Goal: Task Accomplishment & Management: Complete application form

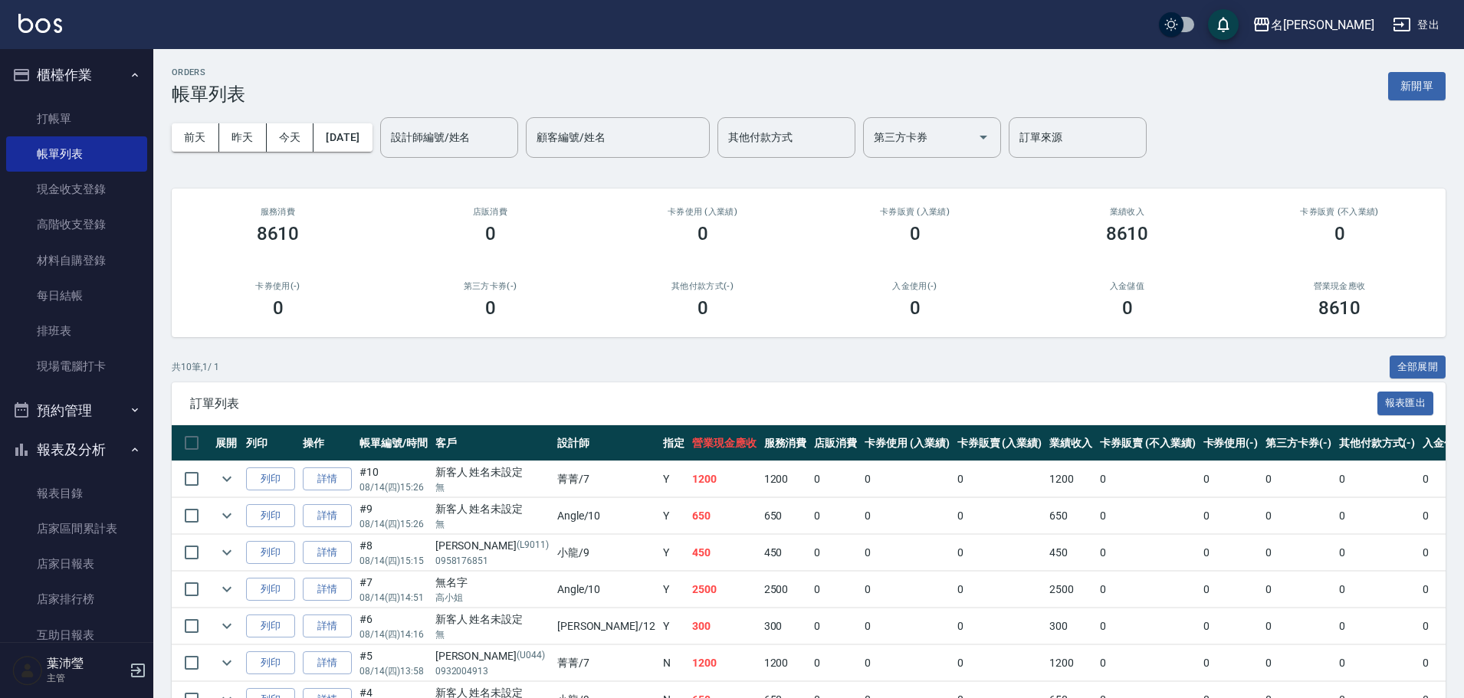
drag, startPoint x: 117, startPoint y: 105, endPoint x: 156, endPoint y: 133, distance: 47.2
click at [117, 106] on link "打帳單" at bounding box center [76, 118] width 141 height 35
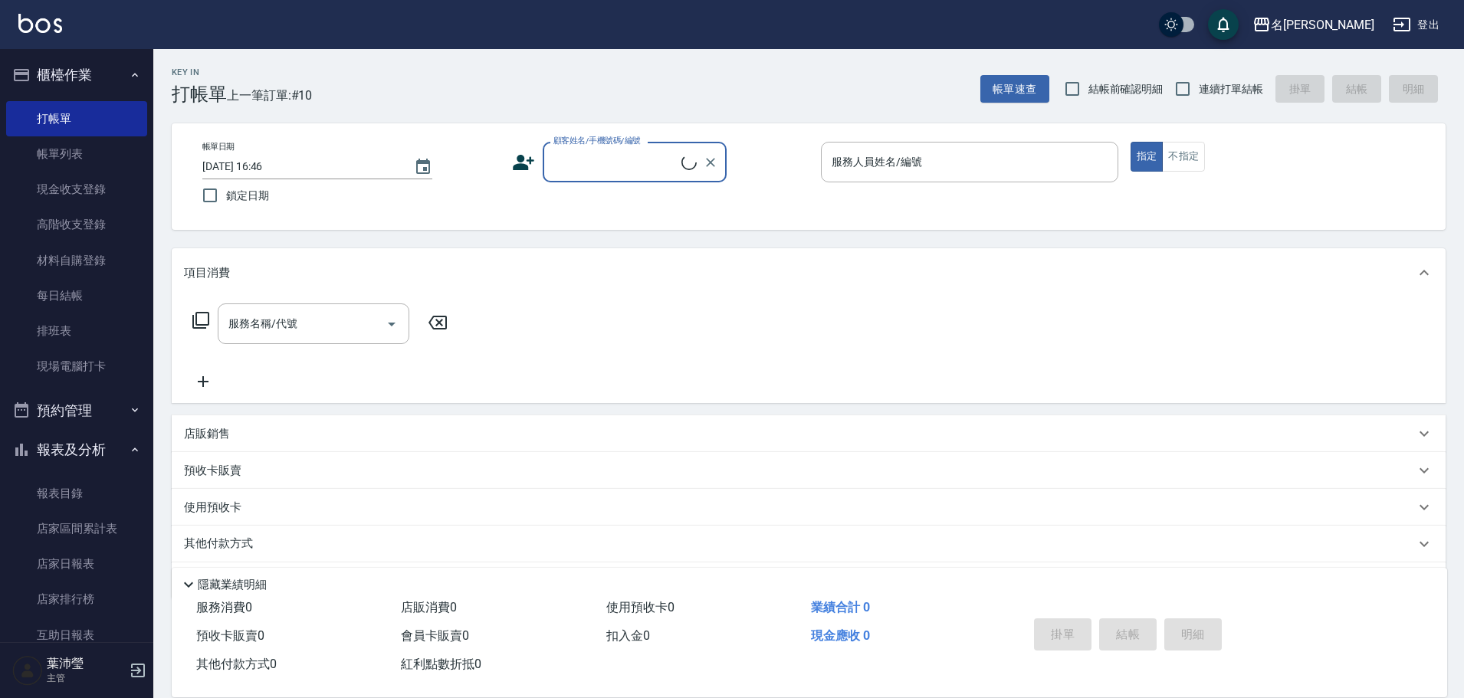
click at [615, 155] on input "顧客姓名/手機號碼/編號" at bounding box center [615, 162] width 132 height 27
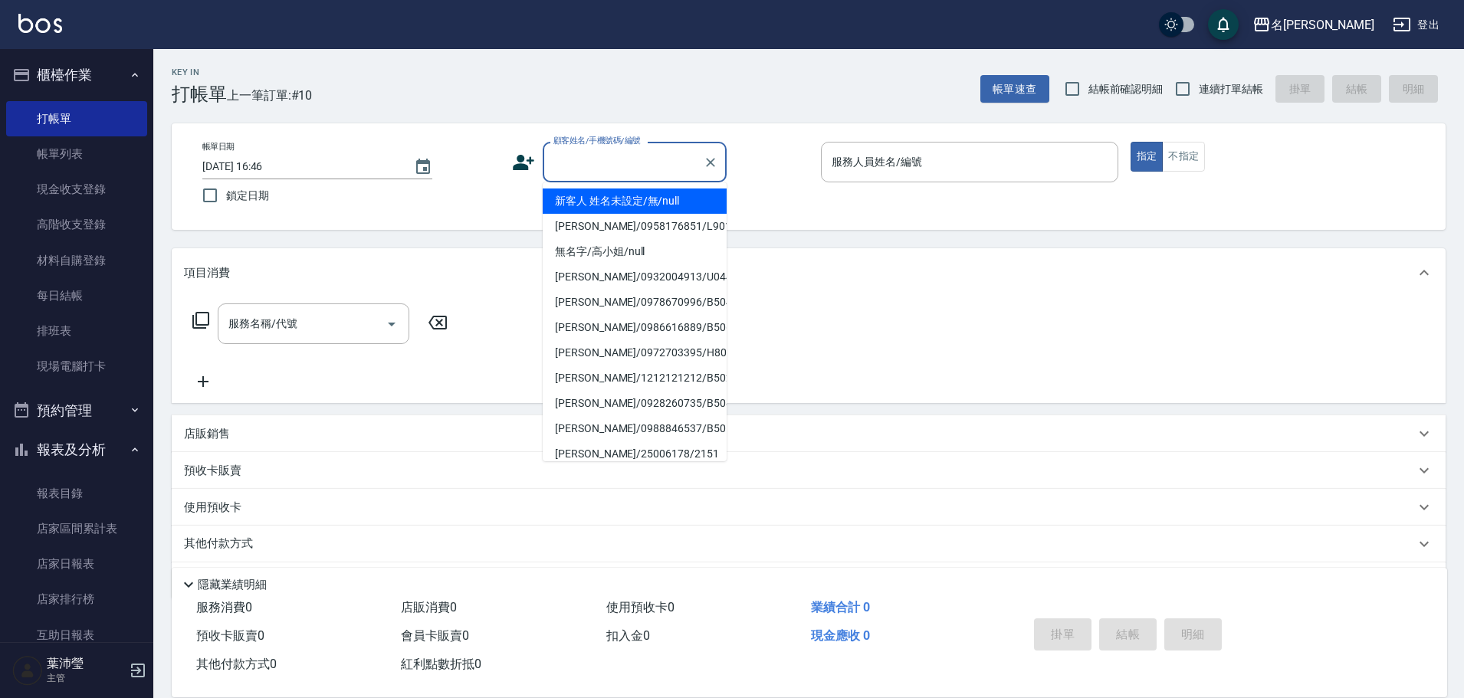
click at [631, 205] on li "新客人 姓名未設定/無/null" at bounding box center [635, 201] width 184 height 25
type input "新客人 姓名未設定/無/null"
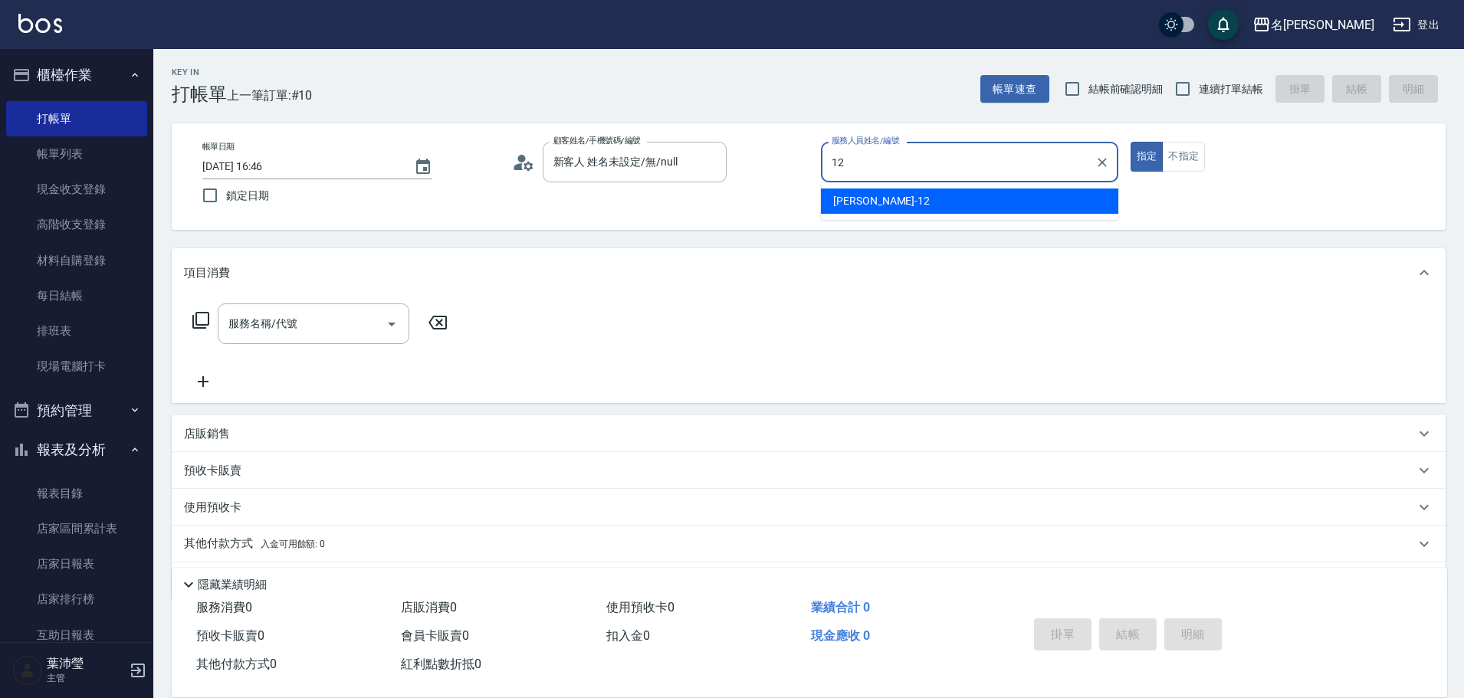
drag, startPoint x: 950, startPoint y: 203, endPoint x: 1136, endPoint y: 192, distance: 187.3
click at [950, 202] on div "[PERSON_NAME] -12" at bounding box center [969, 201] width 297 height 25
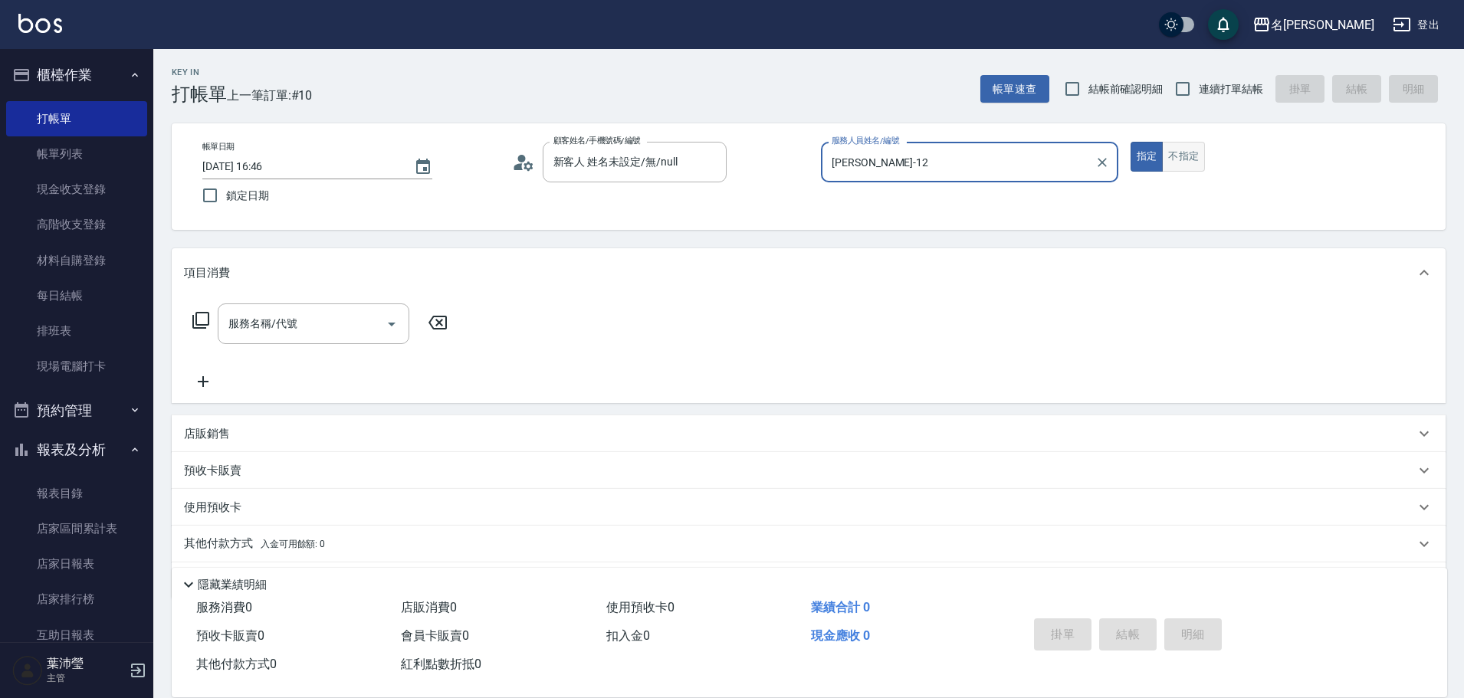
type input "[PERSON_NAME]-12"
click at [1189, 163] on button "不指定" at bounding box center [1183, 157] width 43 height 30
click at [204, 317] on icon at bounding box center [201, 320] width 18 height 18
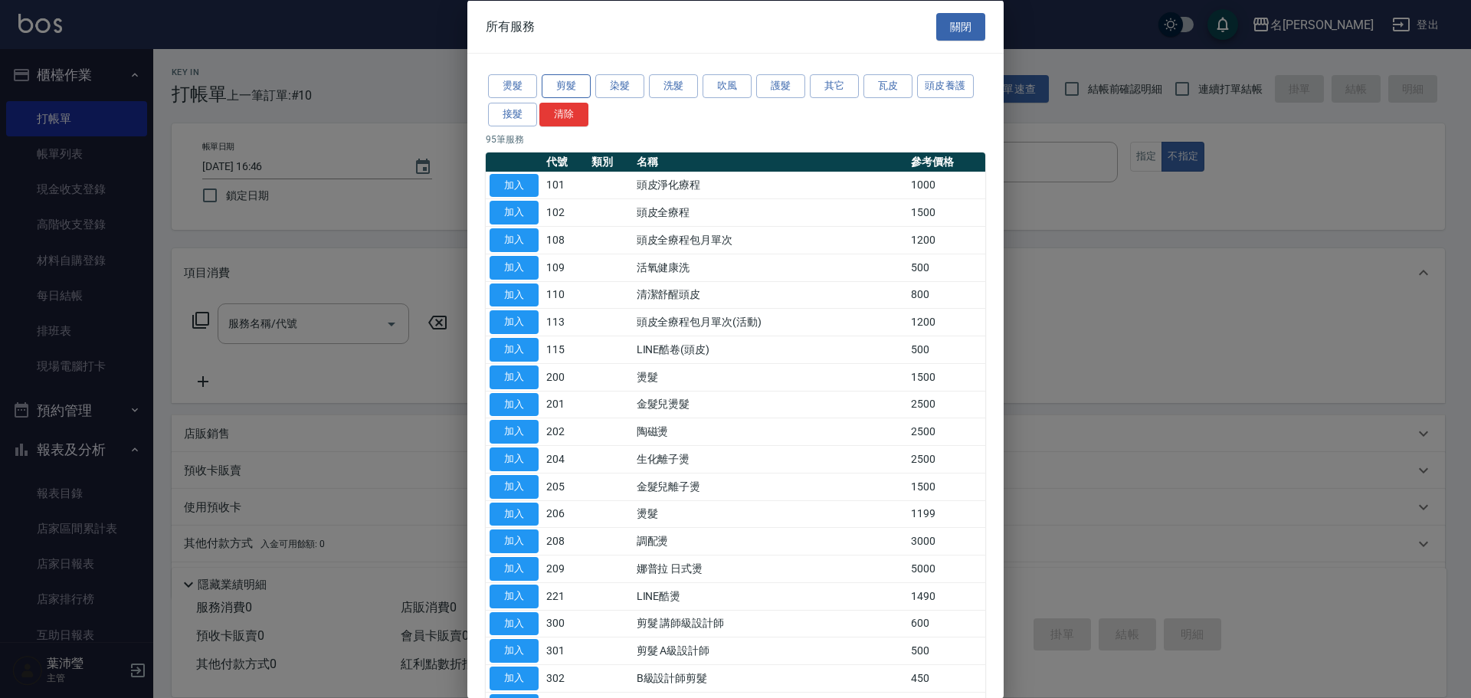
click at [563, 81] on button "剪髮" at bounding box center [566, 86] width 49 height 24
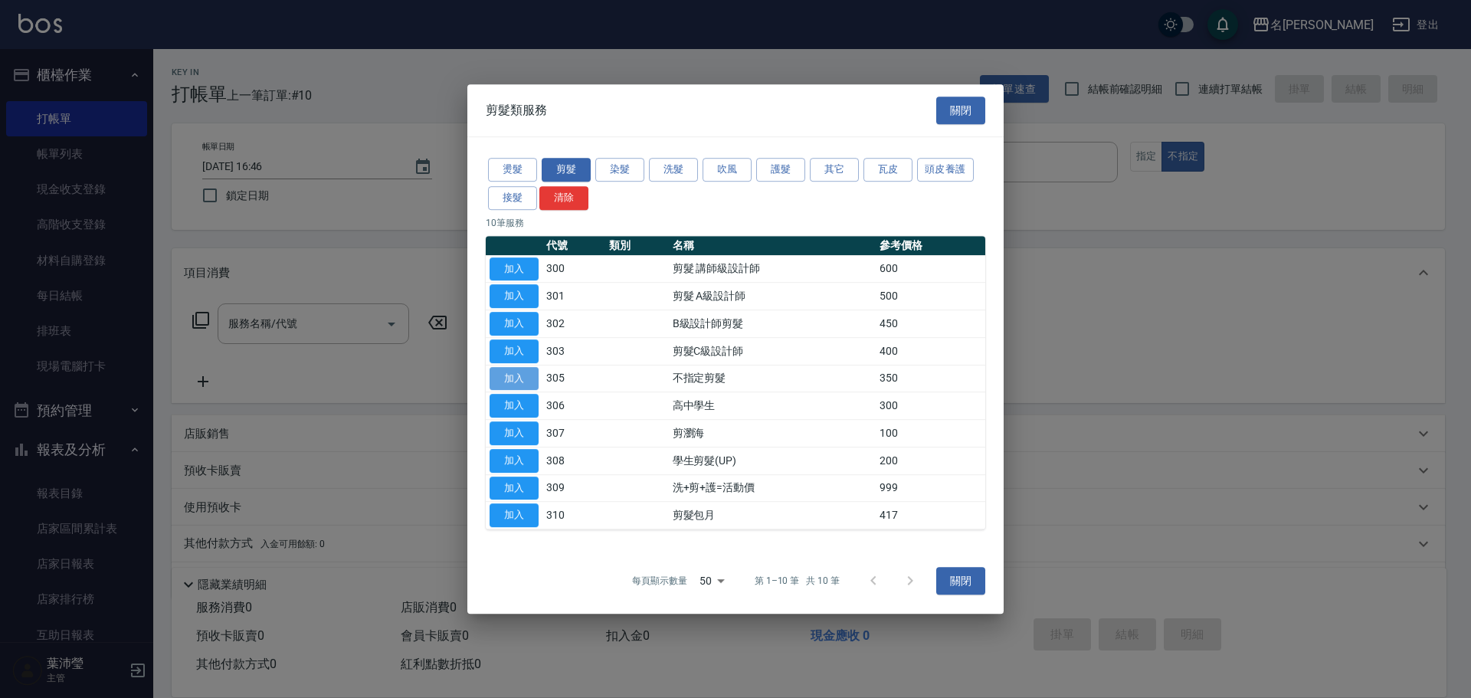
click at [522, 380] on button "加入" at bounding box center [514, 379] width 49 height 24
type input "不指定剪髮(305)"
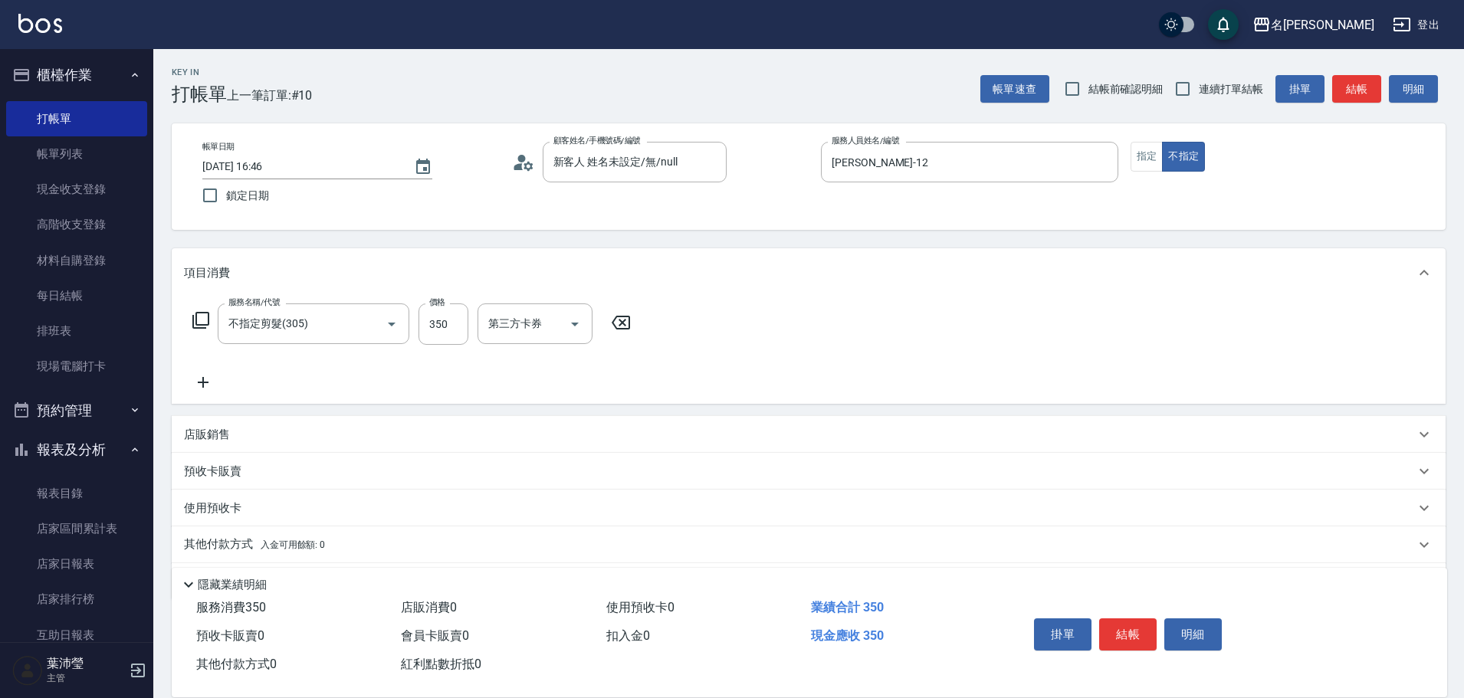
click at [1133, 631] on button "結帳" at bounding box center [1127, 634] width 57 height 32
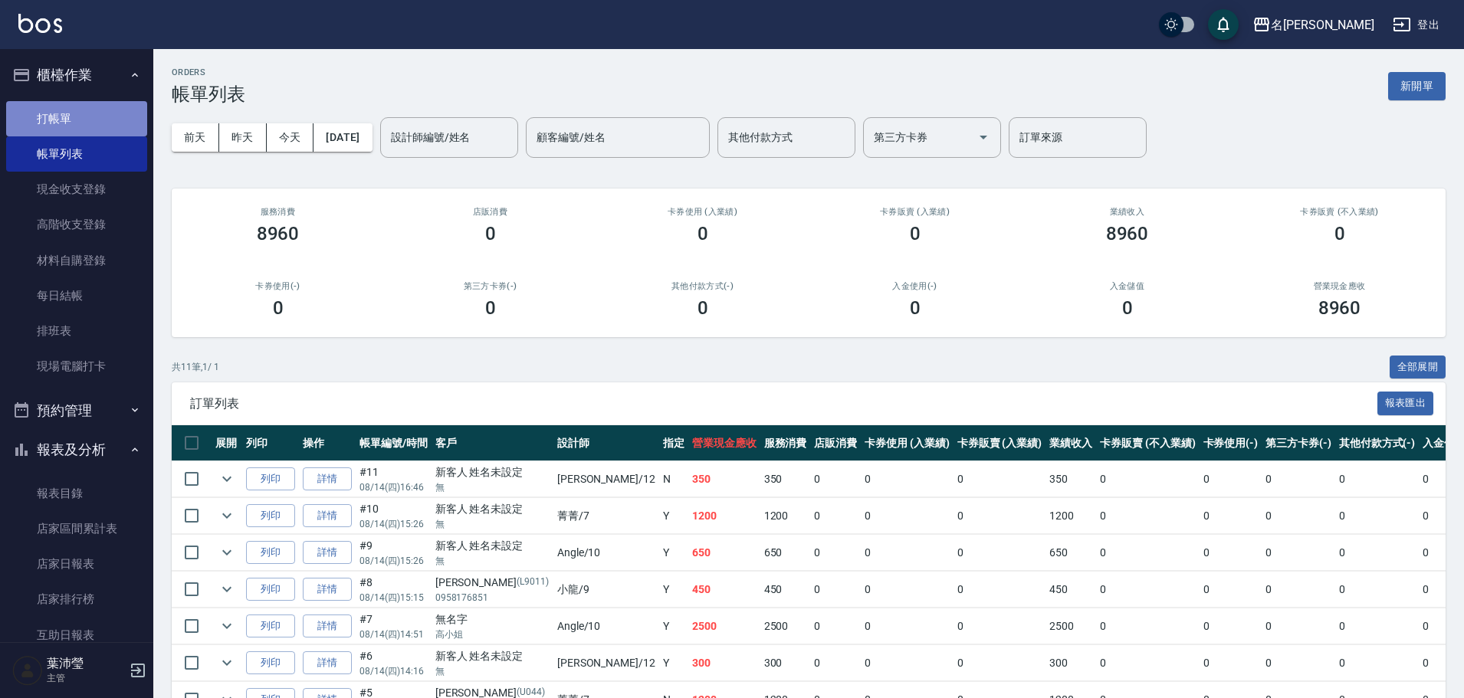
click at [82, 123] on link "打帳單" at bounding box center [76, 118] width 141 height 35
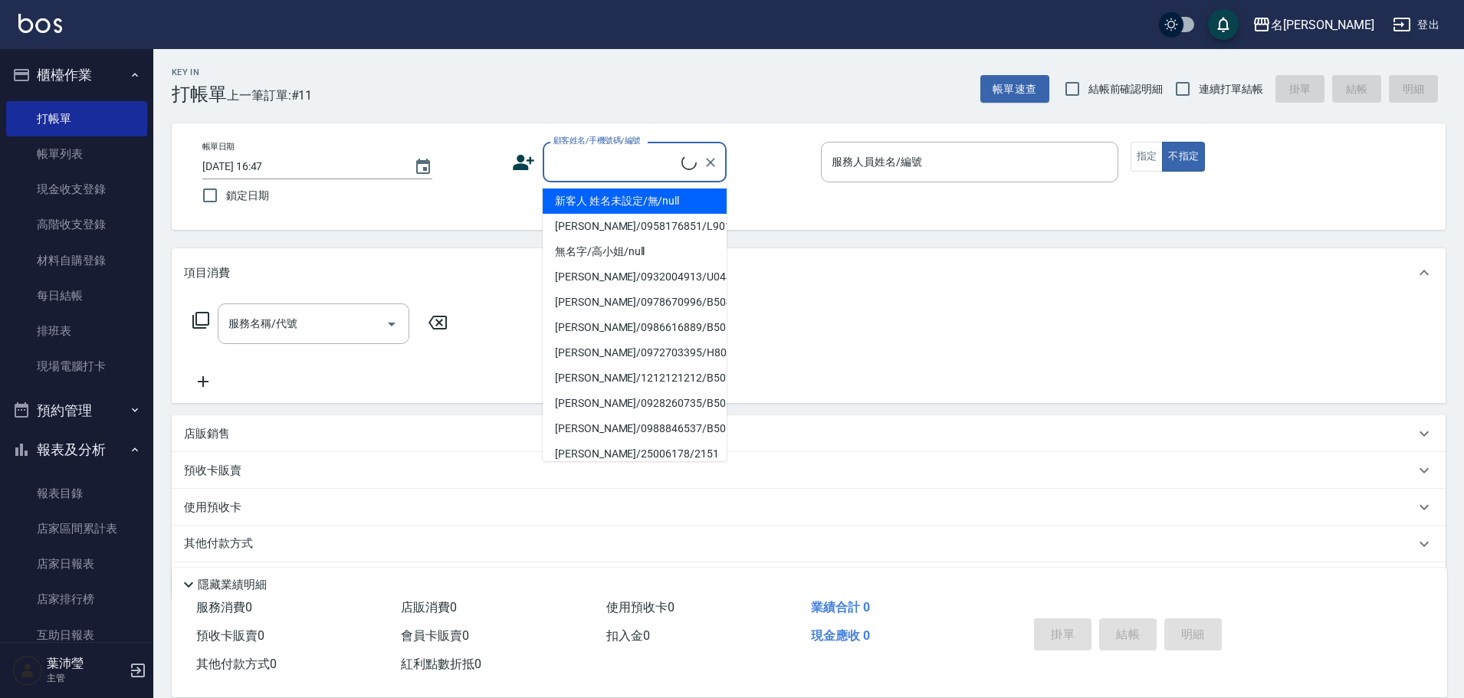
click at [578, 164] on input "顧客姓名/手機號碼/編號" at bounding box center [615, 162] width 132 height 27
click at [630, 205] on li "新客人 姓名未設定/無/null" at bounding box center [635, 201] width 184 height 25
type input "新客人 姓名未設定/無/null"
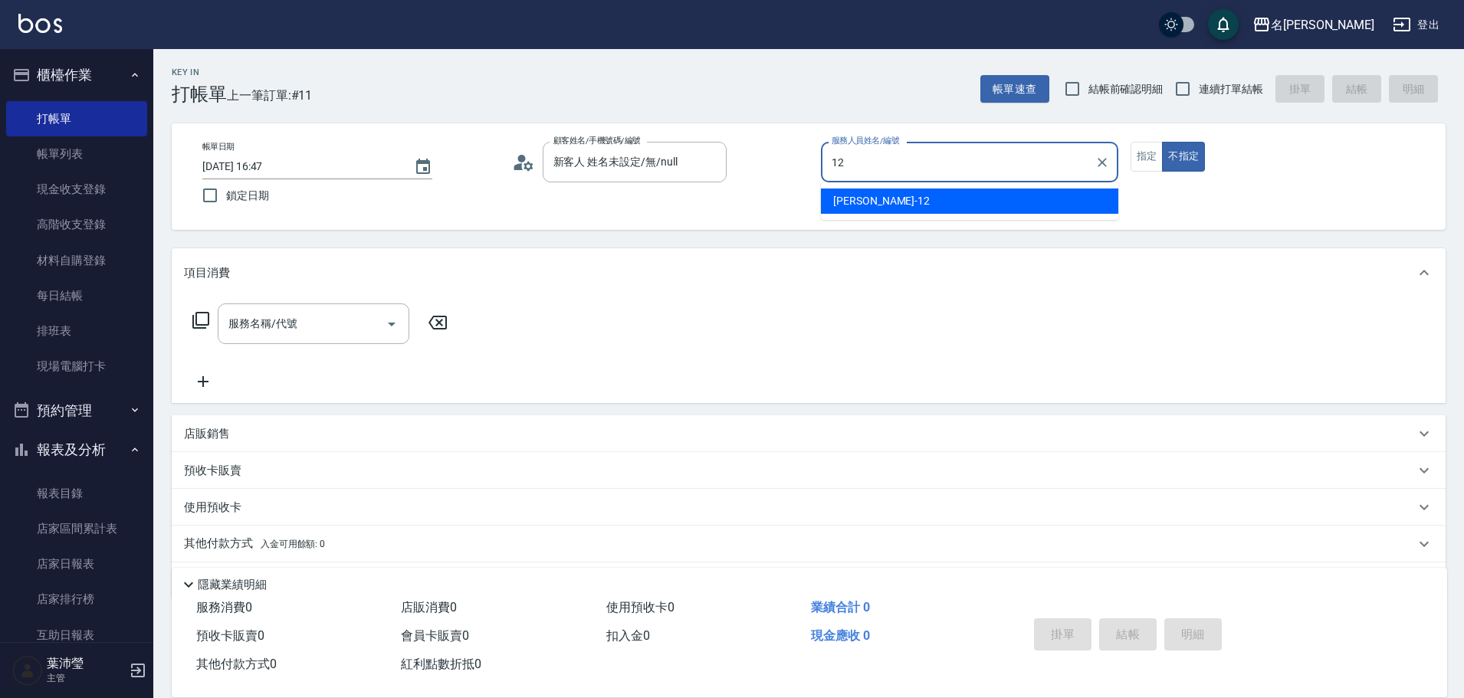
click at [863, 214] on ul "[PERSON_NAME] -12" at bounding box center [969, 201] width 297 height 38
click at [1068, 196] on div "[PERSON_NAME] -12" at bounding box center [969, 201] width 297 height 25
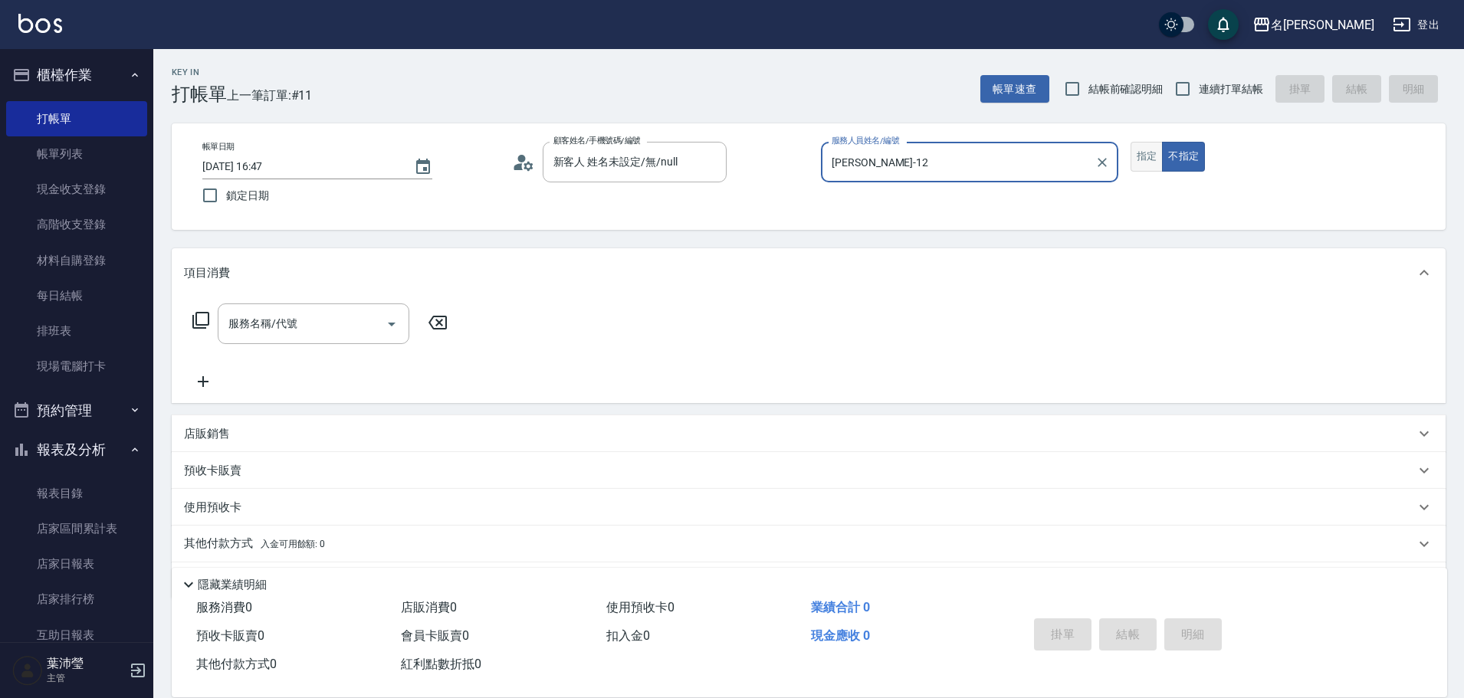
type input "[PERSON_NAME]-12"
click at [1147, 159] on button "指定" at bounding box center [1146, 157] width 33 height 30
click at [202, 320] on icon at bounding box center [201, 320] width 18 height 18
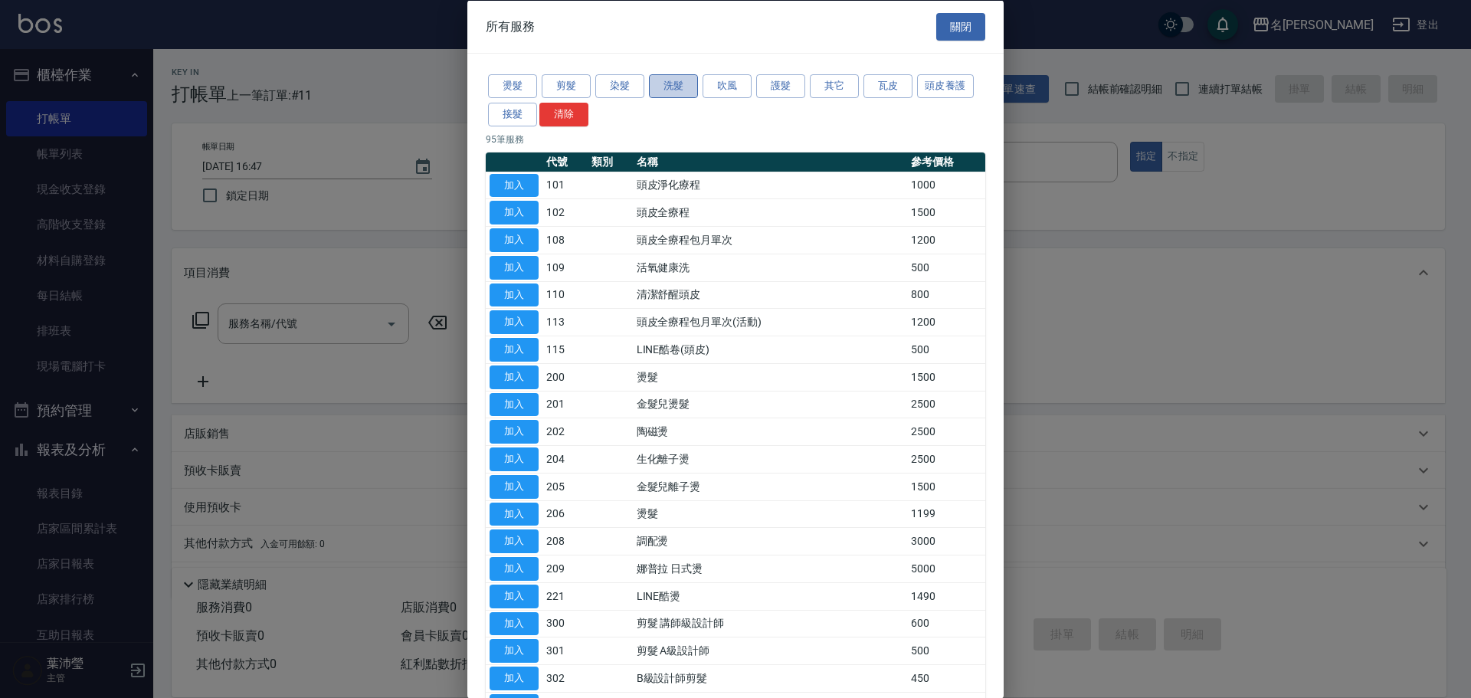
click at [652, 84] on button "洗髮" at bounding box center [673, 86] width 49 height 24
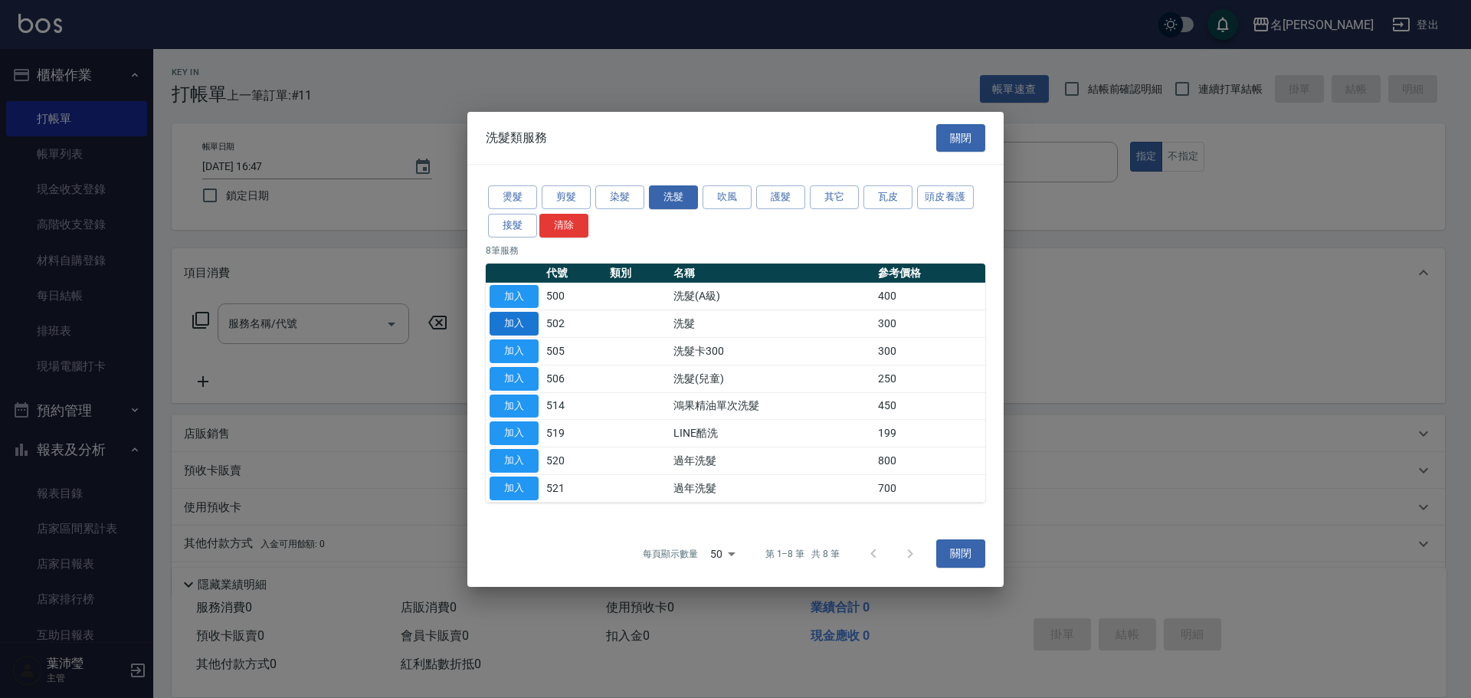
click at [495, 317] on button "加入" at bounding box center [514, 324] width 49 height 24
type input "洗髮(502)"
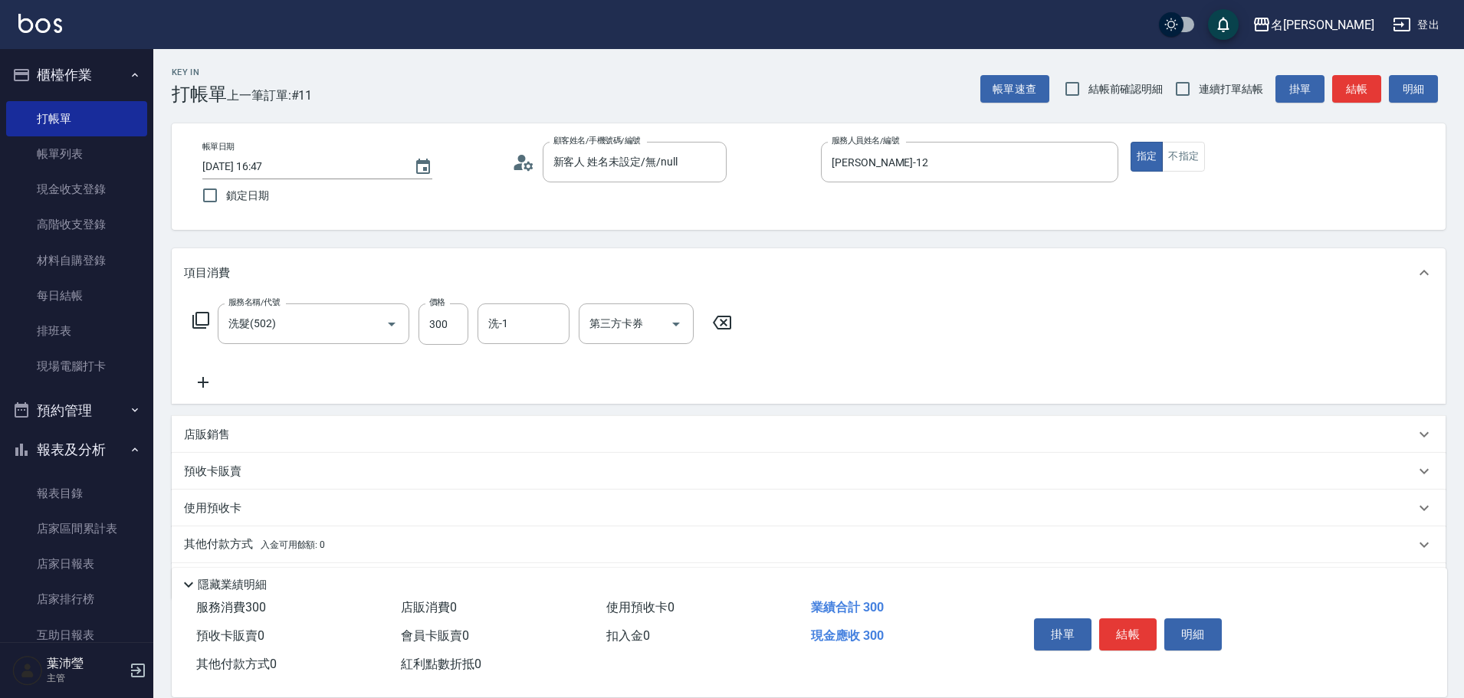
click at [201, 316] on icon at bounding box center [201, 320] width 18 height 18
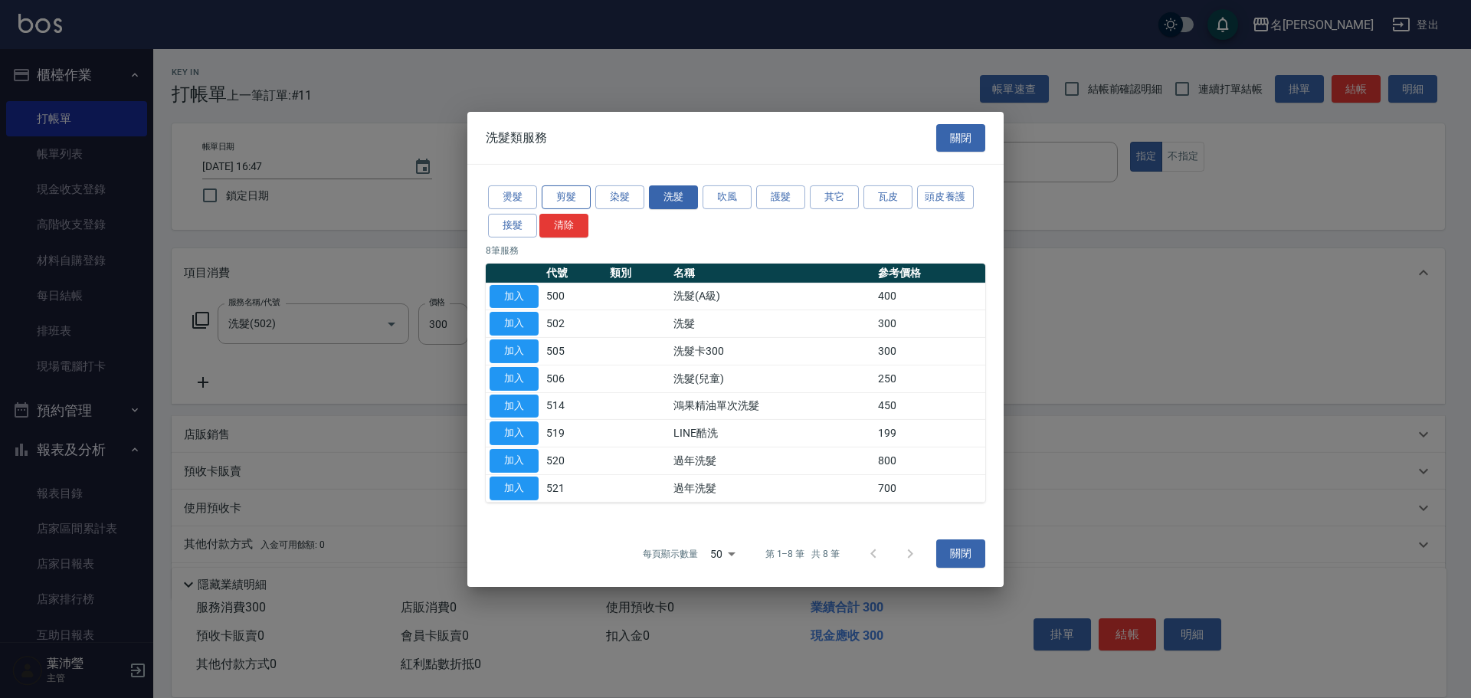
click at [574, 196] on button "剪髮" at bounding box center [566, 197] width 49 height 24
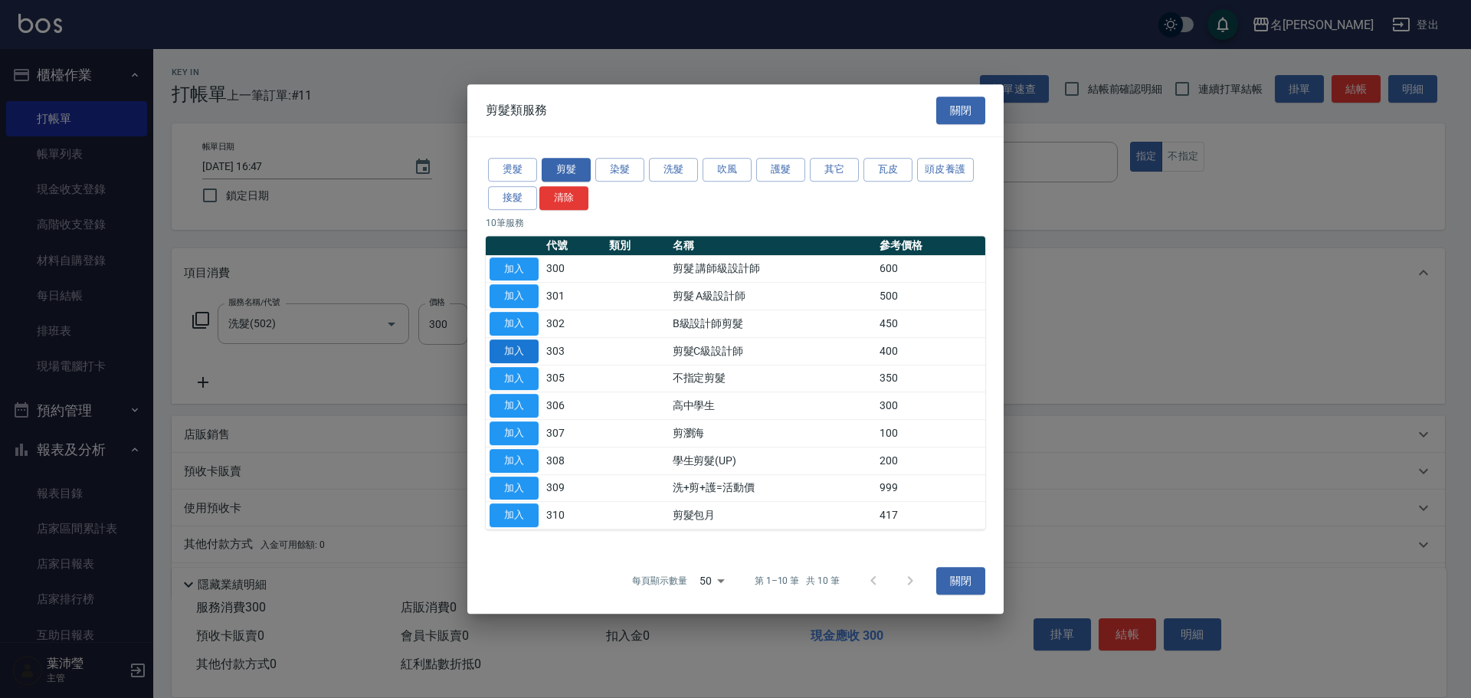
click at [525, 354] on button "加入" at bounding box center [514, 351] width 49 height 24
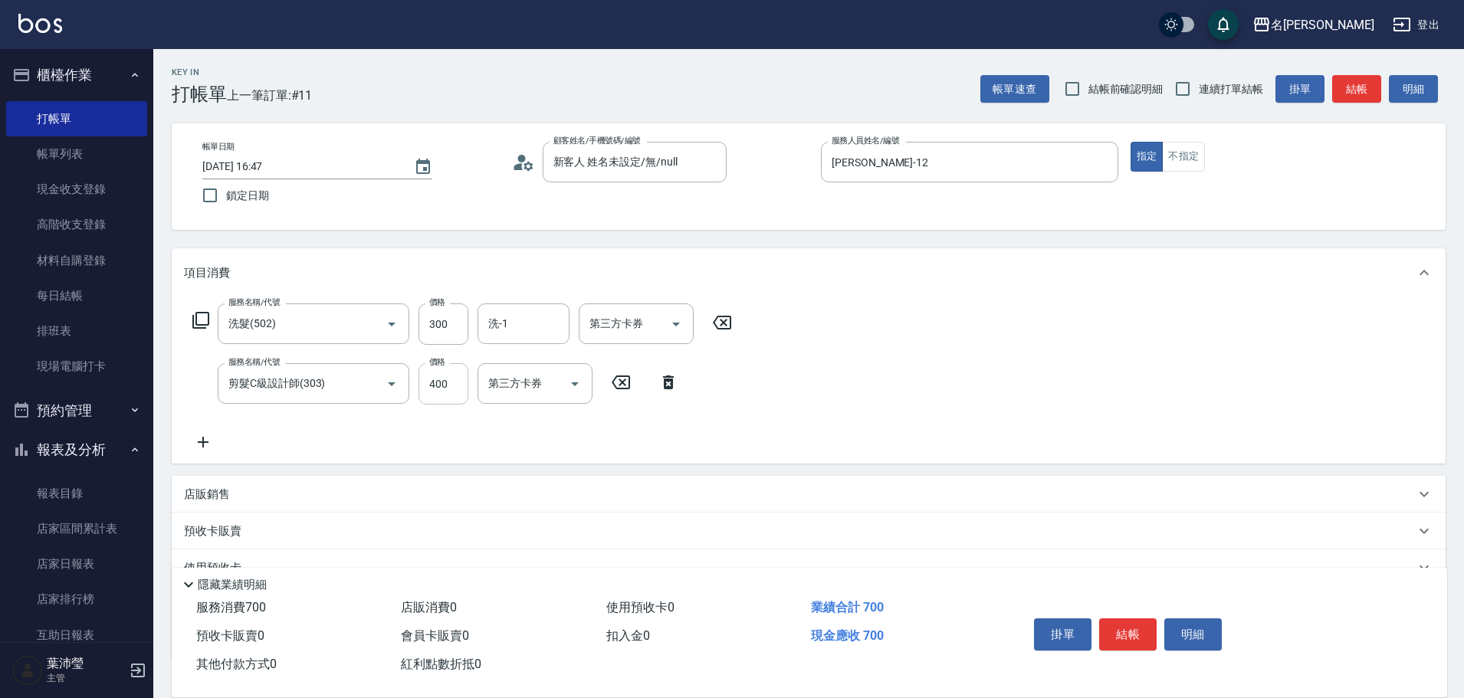
click at [455, 374] on input "400" at bounding box center [443, 383] width 50 height 41
type input "200"
click at [1136, 624] on button "結帳" at bounding box center [1127, 634] width 57 height 32
